Goal: Information Seeking & Learning: Learn about a topic

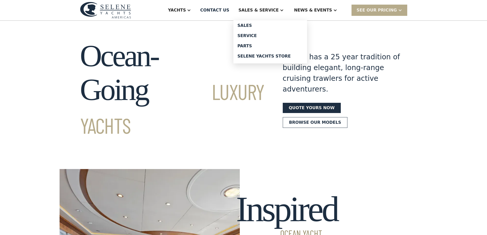
click at [268, 27] on div "Sales" at bounding box center [269, 26] width 65 height 4
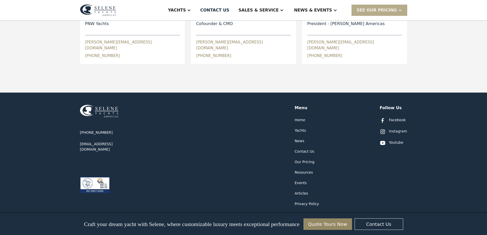
scroll to position [281, 0]
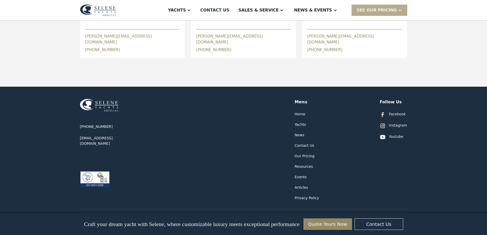
click at [308, 154] on div "Our Pricing" at bounding box center [305, 155] width 20 height 5
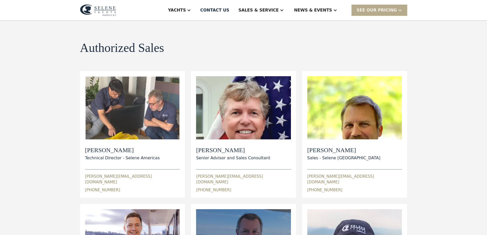
scroll to position [0, 0]
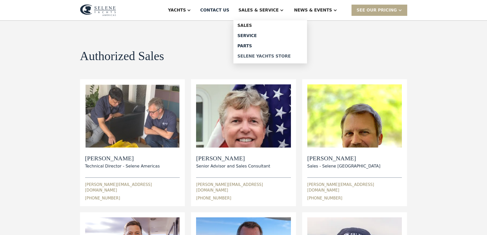
click at [269, 56] on div "Selene Yachts Store" at bounding box center [269, 56] width 65 height 4
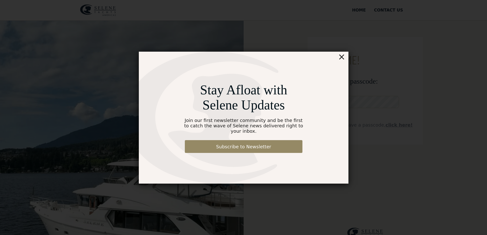
click at [343, 59] on div "×" at bounding box center [341, 57] width 7 height 10
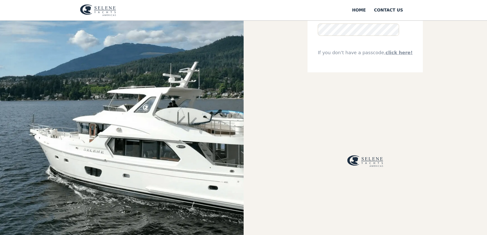
scroll to position [51, 0]
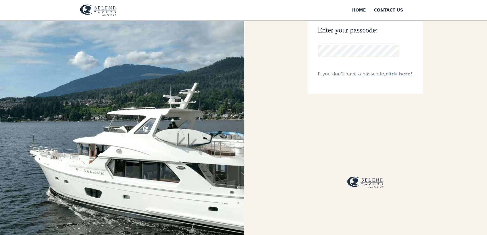
click at [394, 76] on link "click here!" at bounding box center [398, 73] width 27 height 5
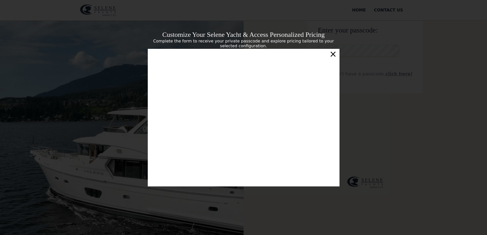
click at [333, 55] on div "×" at bounding box center [332, 54] width 7 height 10
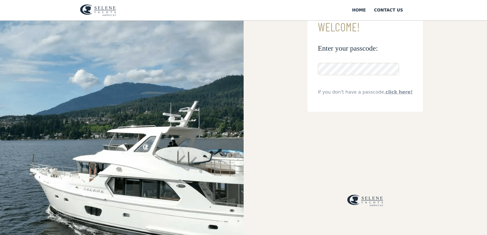
scroll to position [0, 0]
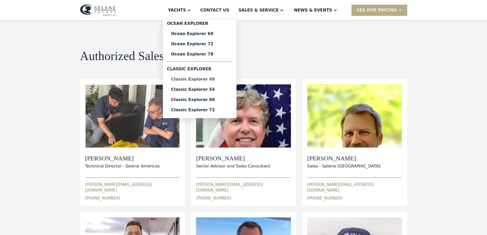
click at [228, 80] on div "Classic Explorer 49" at bounding box center [199, 79] width 57 height 4
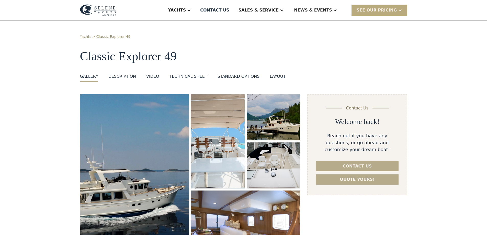
click at [401, 10] on div at bounding box center [400, 10] width 4 height 4
click at [389, 31] on link "Already have a passcode" at bounding box center [385, 32] width 69 height 11
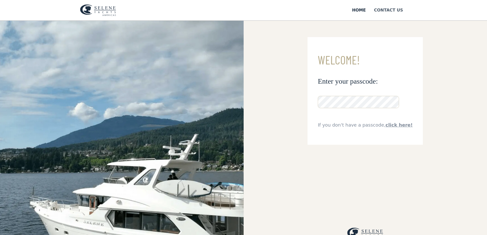
click at [399, 11] on div "Contact US" at bounding box center [388, 10] width 29 height 6
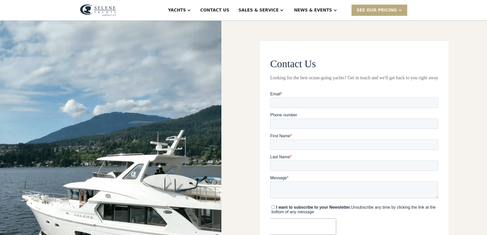
click at [401, 10] on div at bounding box center [400, 10] width 4 height 4
click at [386, 20] on link "Get a PASSCODE" at bounding box center [385, 21] width 69 height 11
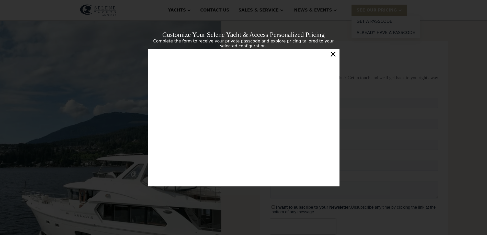
click at [333, 54] on div "×" at bounding box center [332, 54] width 7 height 10
